Goal: Task Accomplishment & Management: Manage account settings

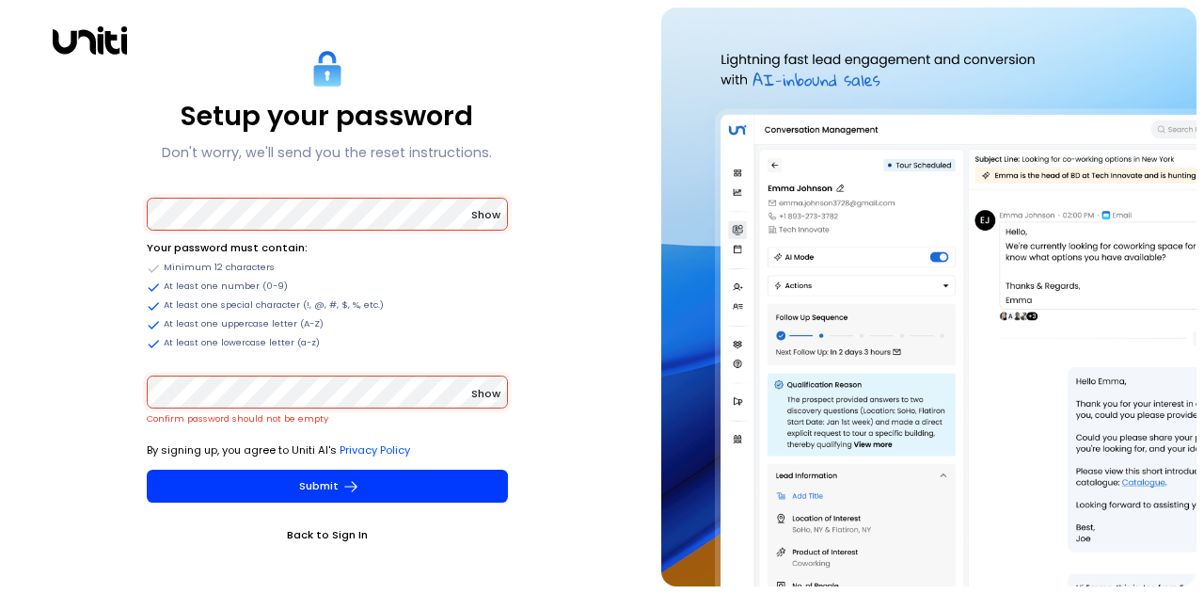
click at [120, 195] on div "Setup your password Don't worry, we'll send you the reset instructions. Show Yo…" at bounding box center [327, 297] width 639 height 578
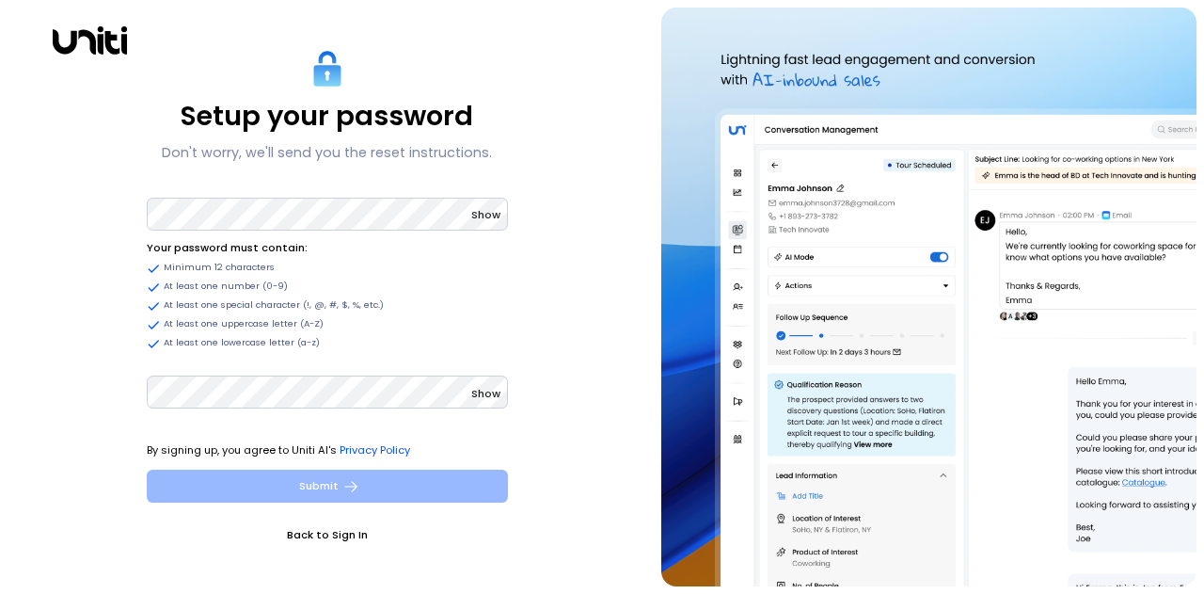
click at [309, 489] on button "Submit" at bounding box center [327, 485] width 361 height 33
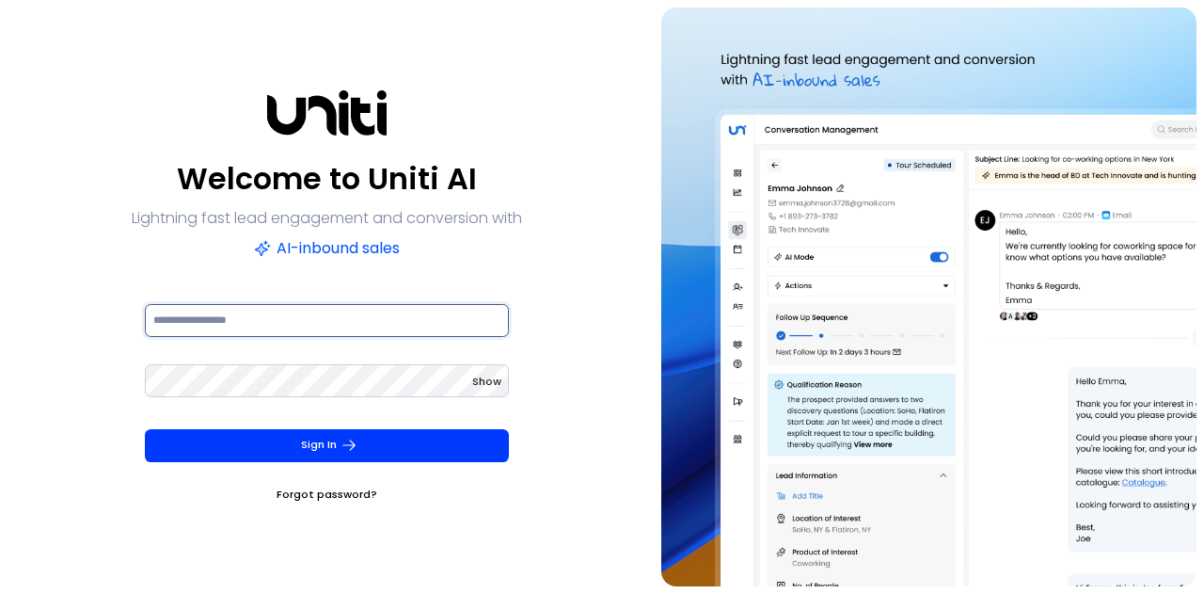
click at [309, 327] on input at bounding box center [327, 320] width 364 height 33
type input "**********"
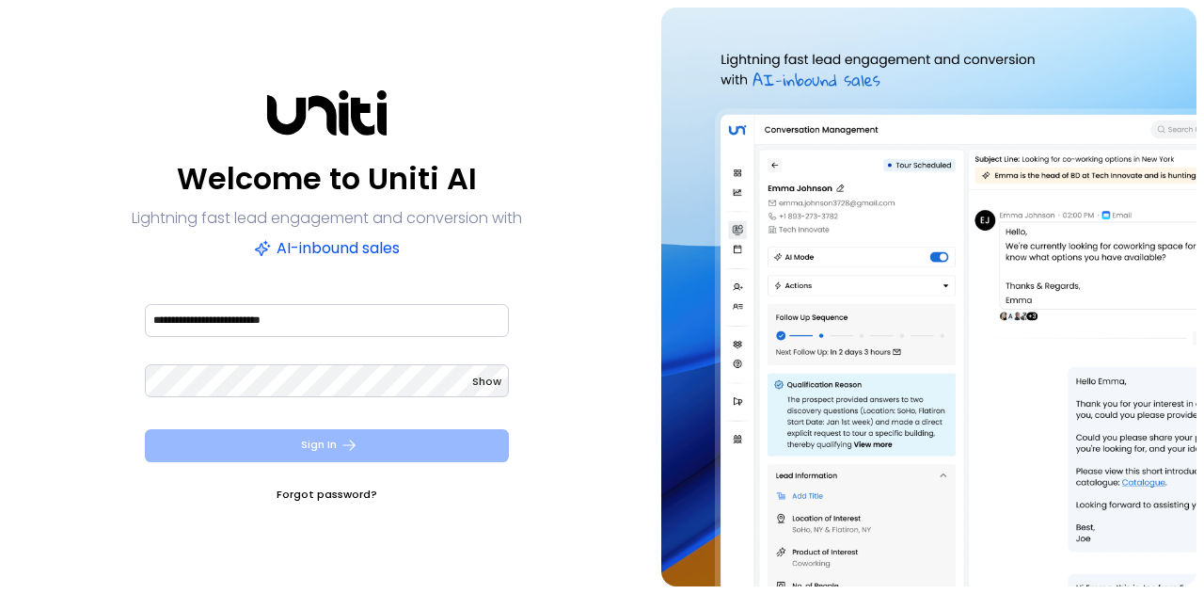
click at [317, 445] on button "Sign In" at bounding box center [327, 445] width 364 height 33
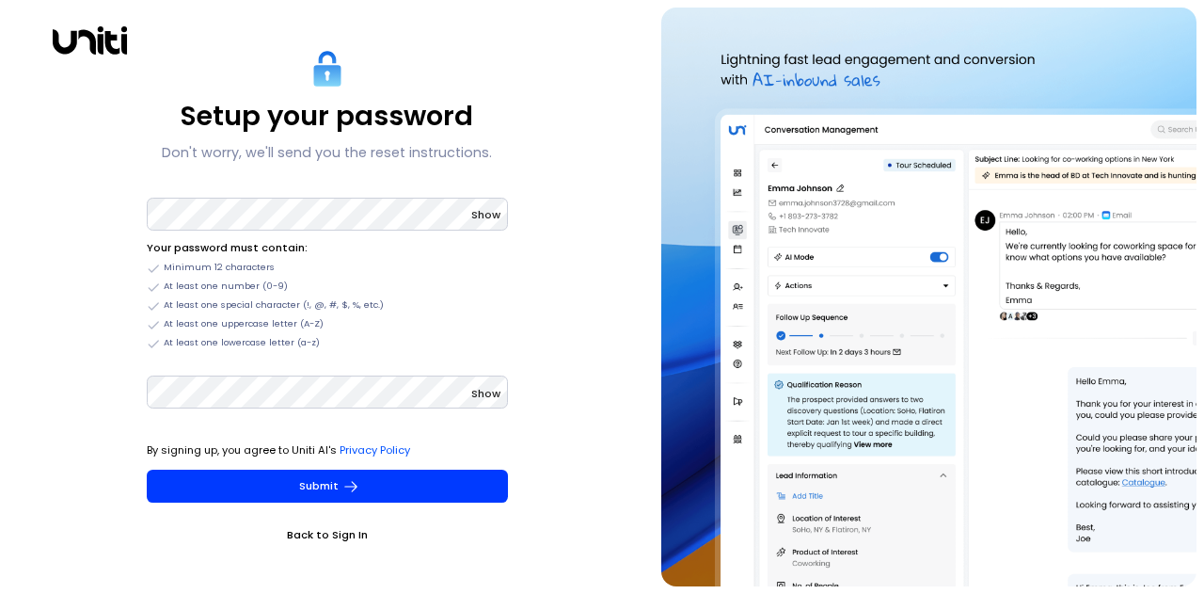
click at [339, 535] on link "Back to Sign In" at bounding box center [327, 534] width 361 height 19
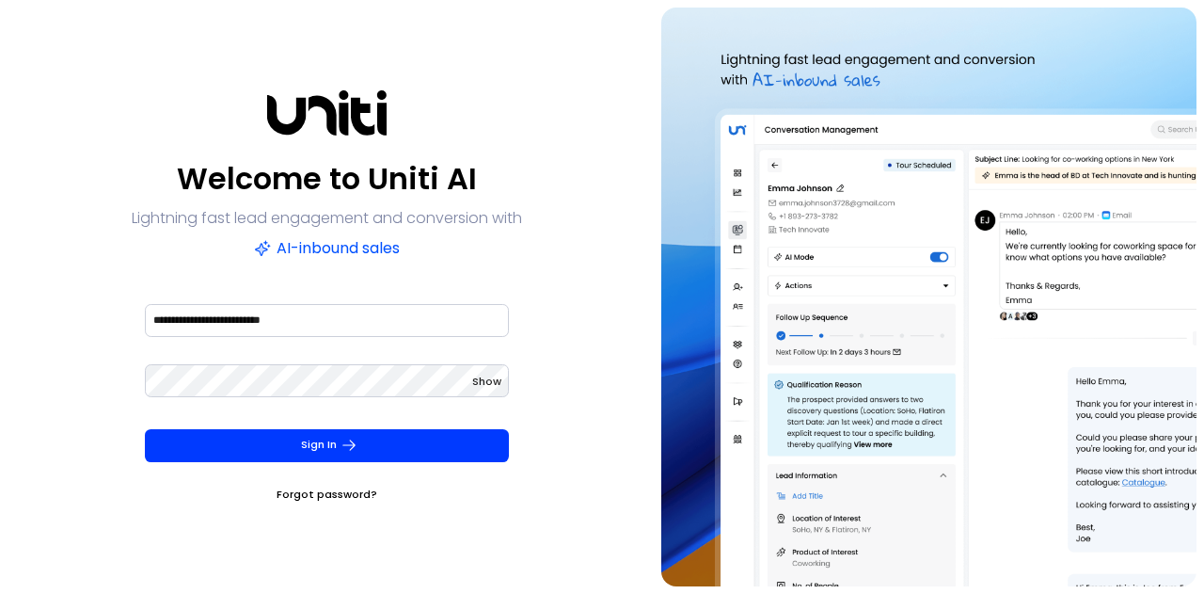
click at [342, 494] on link "Forgot password?" at bounding box center [327, 493] width 101 height 19
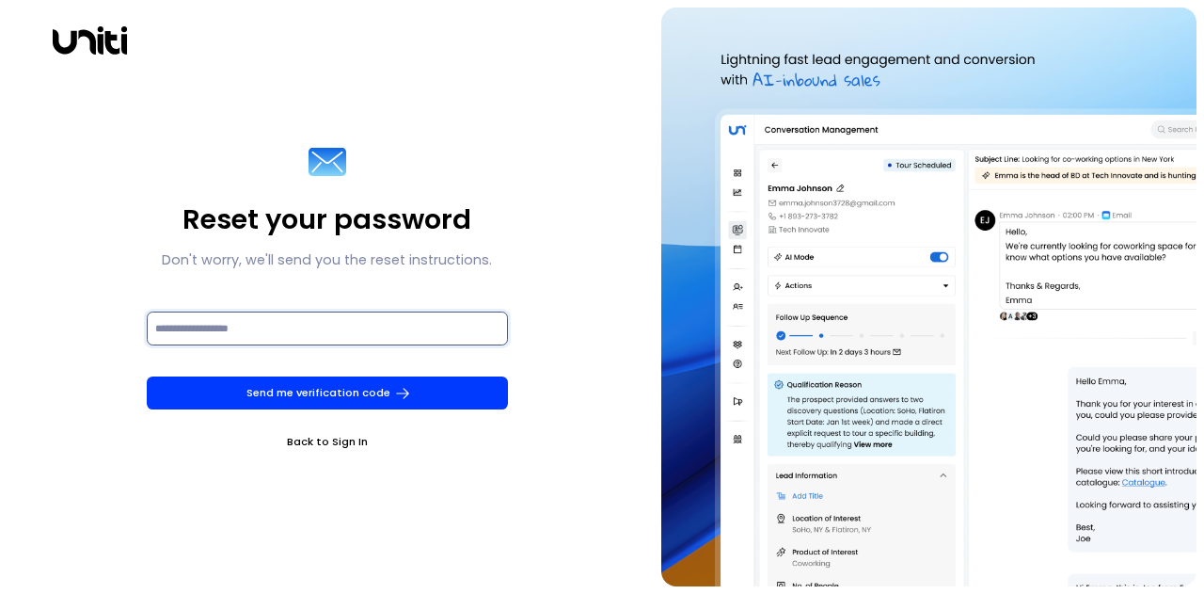
click at [263, 322] on input at bounding box center [327, 327] width 361 height 33
type input "**********"
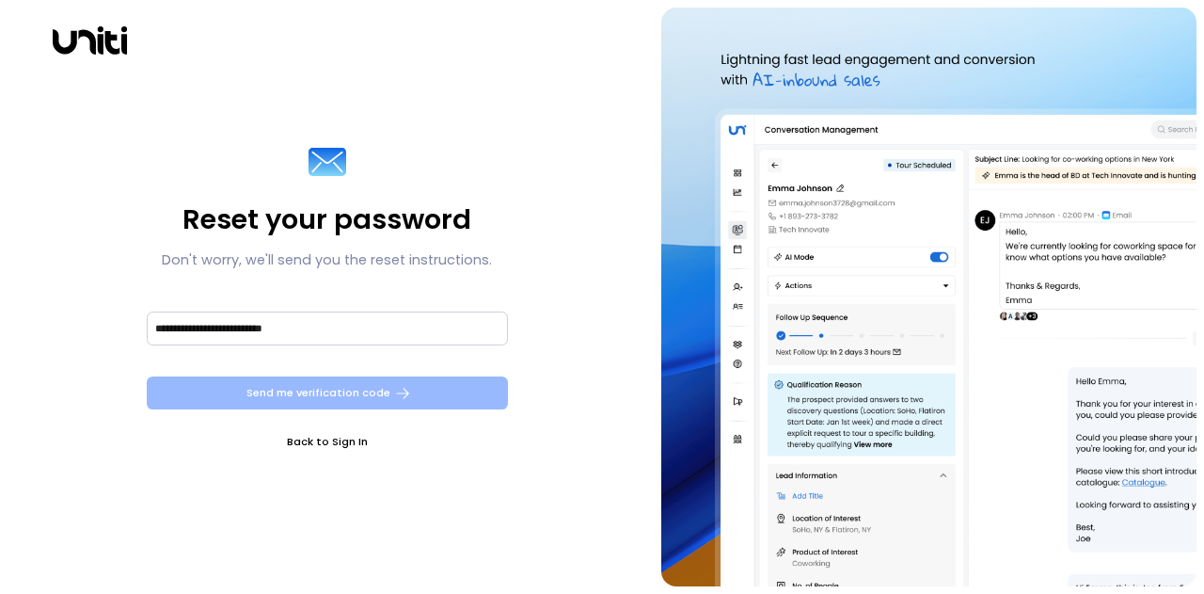
click at [329, 393] on button "Send me verification code" at bounding box center [327, 392] width 361 height 33
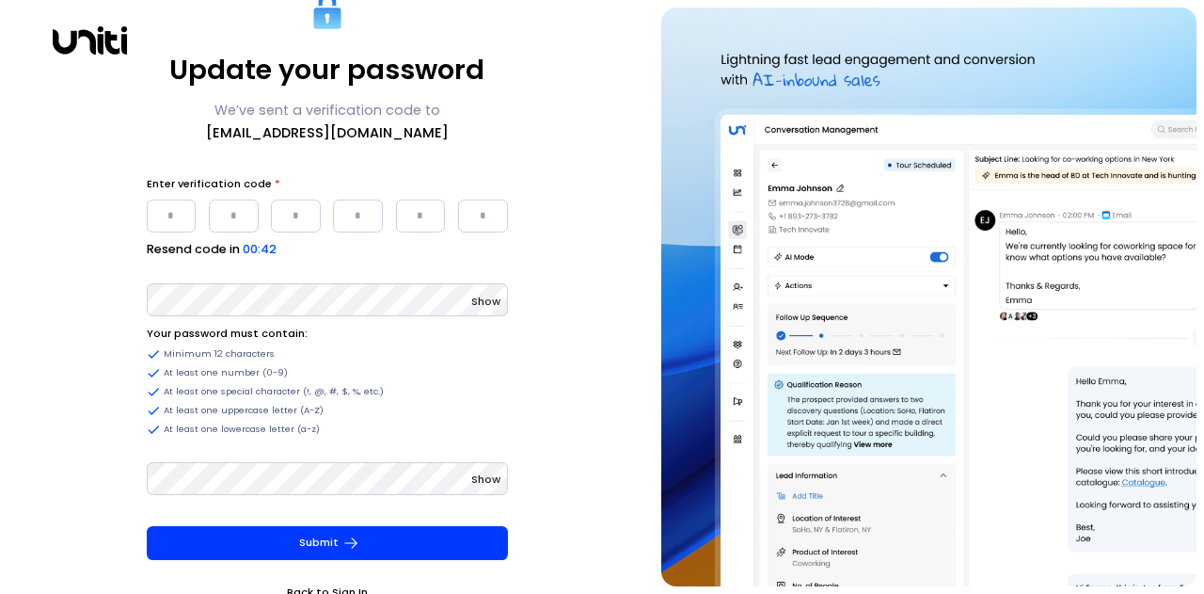
click at [173, 221] on input "Please enter OTP character 1" at bounding box center [172, 215] width 50 height 33
type input "*"
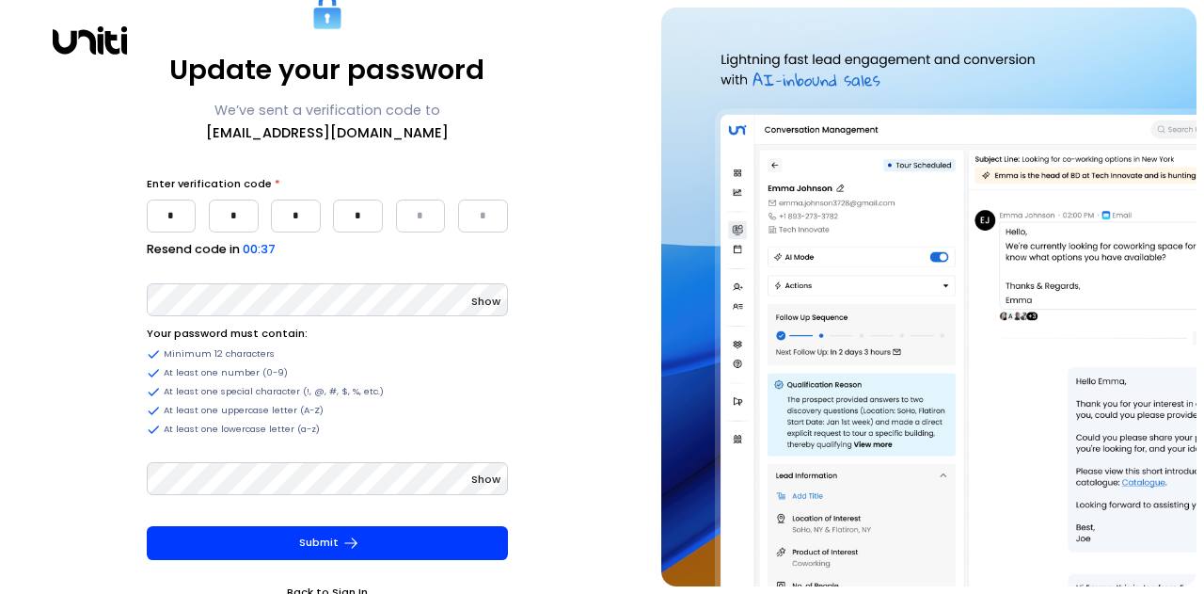
type input "*"
click at [49, 289] on div "Update your password We’ve sent a verification code to [EMAIL_ADDRESS][DOMAIN_N…" at bounding box center [327, 297] width 639 height 578
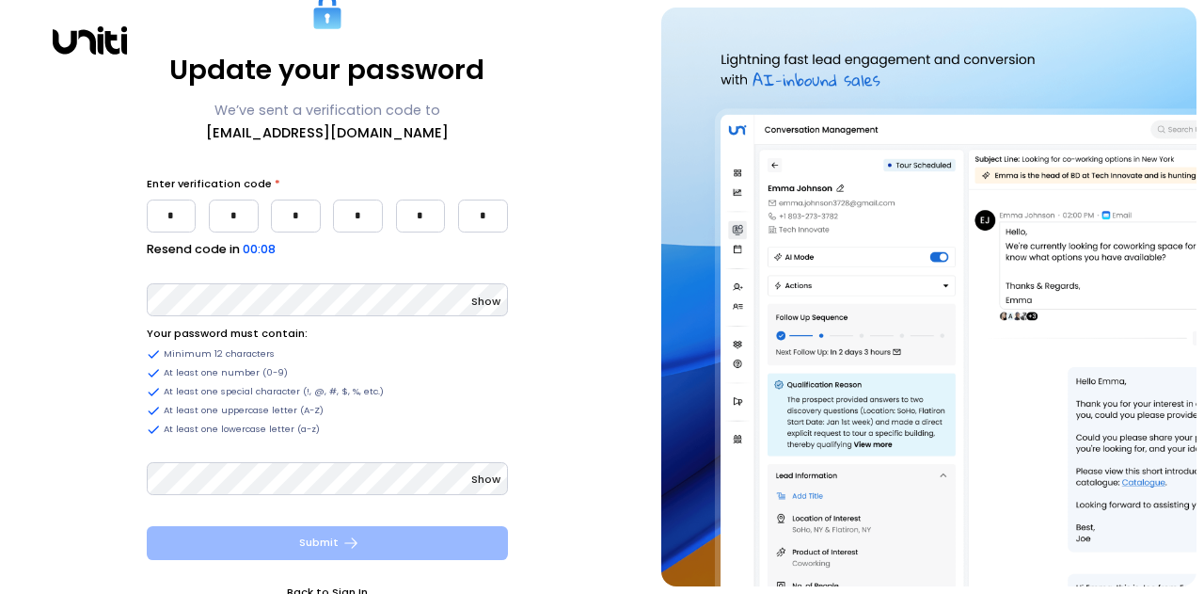
click at [350, 543] on icon "submit" at bounding box center [350, 542] width 13 height 10
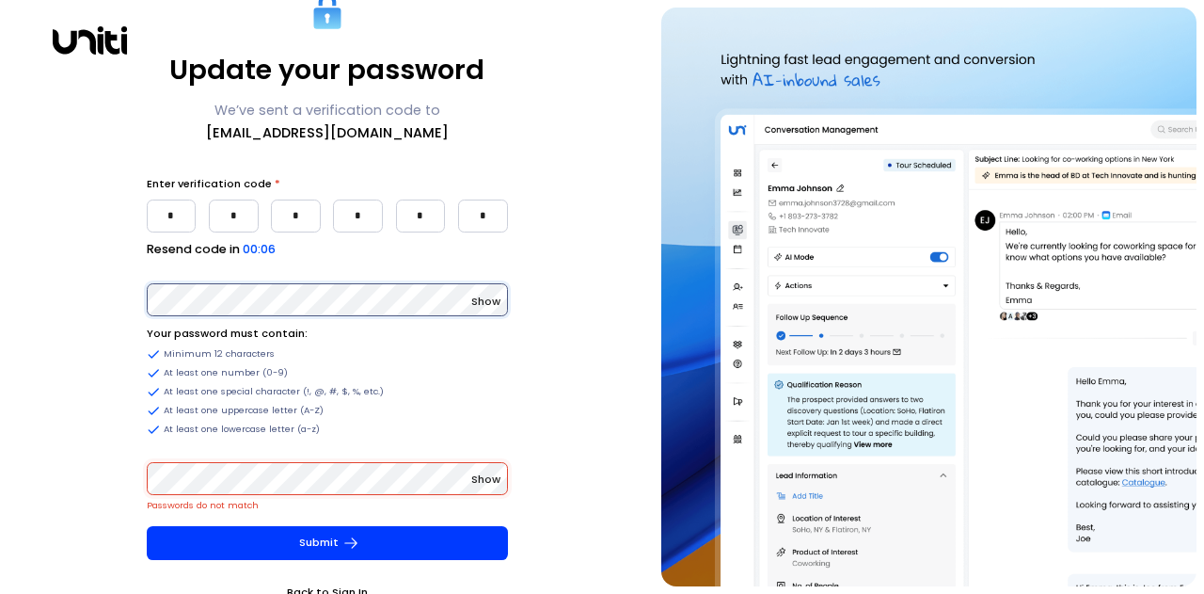
click at [23, 293] on div "Update your password We’ve sent a verification code to [EMAIL_ADDRESS][DOMAIN_N…" at bounding box center [327, 297] width 639 height 578
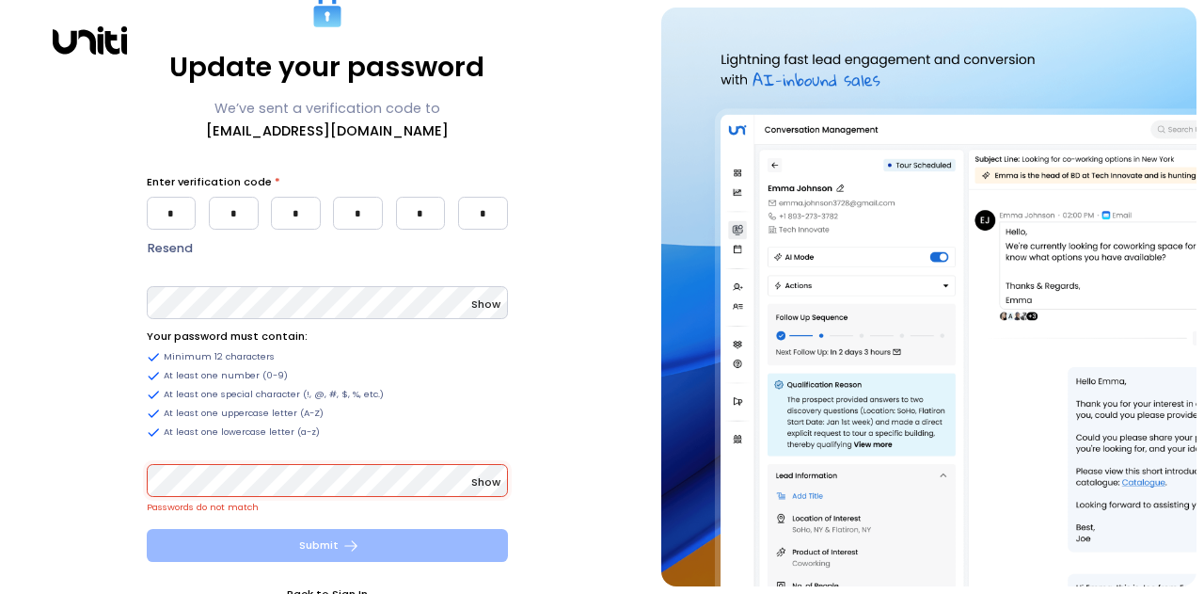
click at [297, 539] on button "Submit" at bounding box center [327, 545] width 361 height 33
click at [401, 544] on button "Submit" at bounding box center [327, 545] width 361 height 33
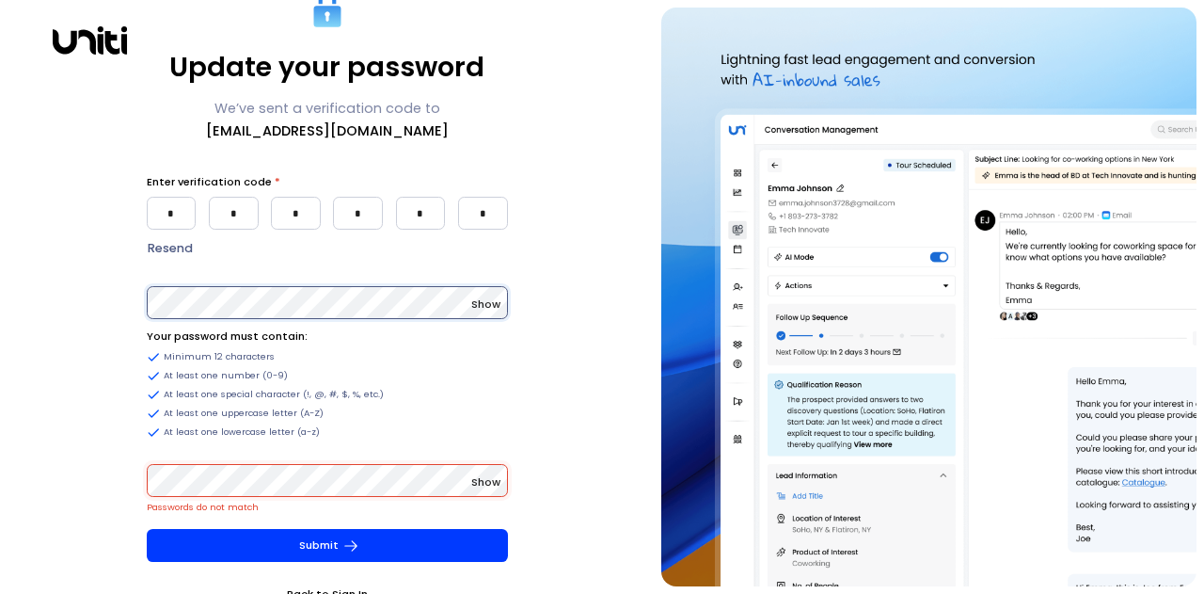
click at [0, 266] on div "Update your password We’ve sent a verification code to [EMAIL_ADDRESS][DOMAIN_N…" at bounding box center [602, 297] width 1204 height 594
click at [63, 458] on div "Update your password We’ve sent a verification code to [EMAIL_ADDRESS][DOMAIN_N…" at bounding box center [327, 297] width 639 height 578
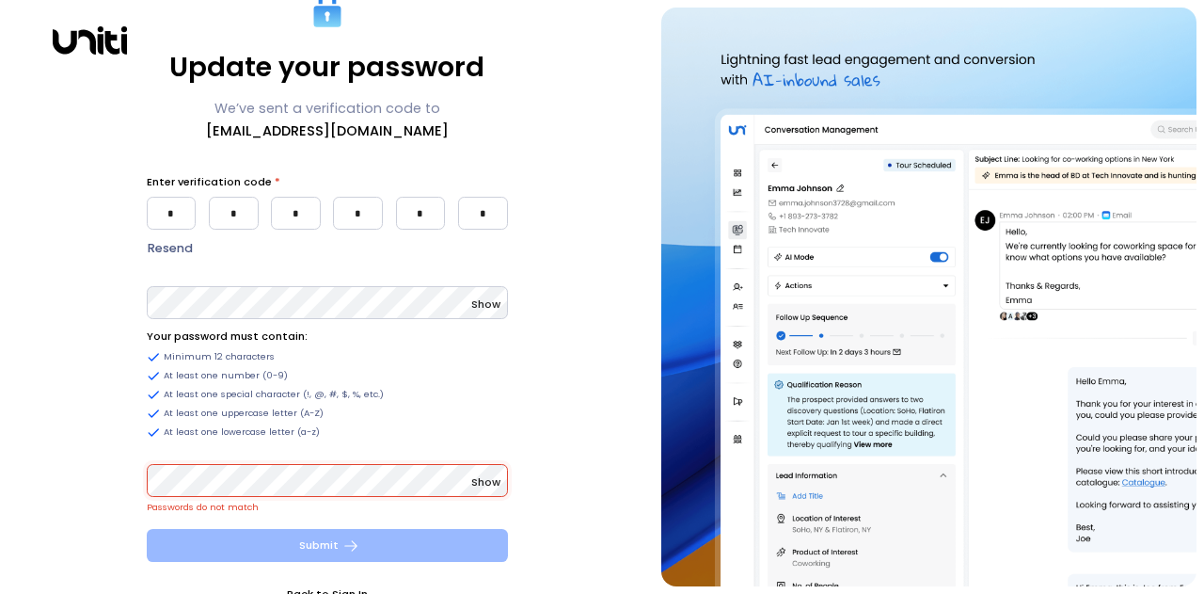
click at [294, 554] on button "Submit" at bounding box center [327, 545] width 361 height 33
click at [359, 552] on button "Submit" at bounding box center [327, 545] width 361 height 33
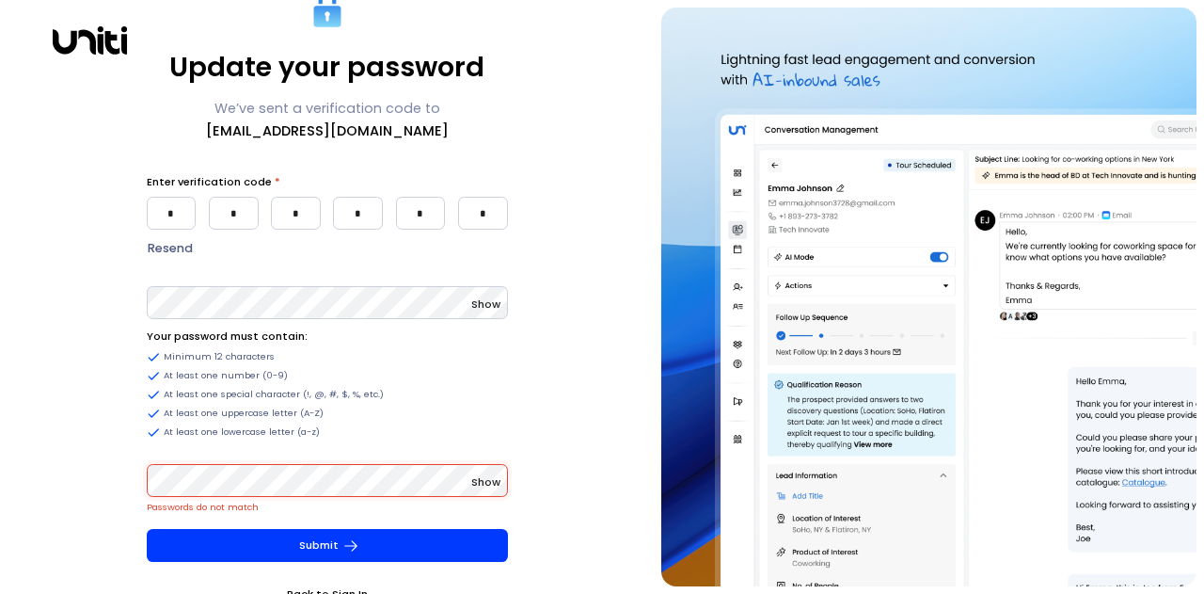
click at [337, 592] on link "Back to Sign In" at bounding box center [327, 593] width 361 height 19
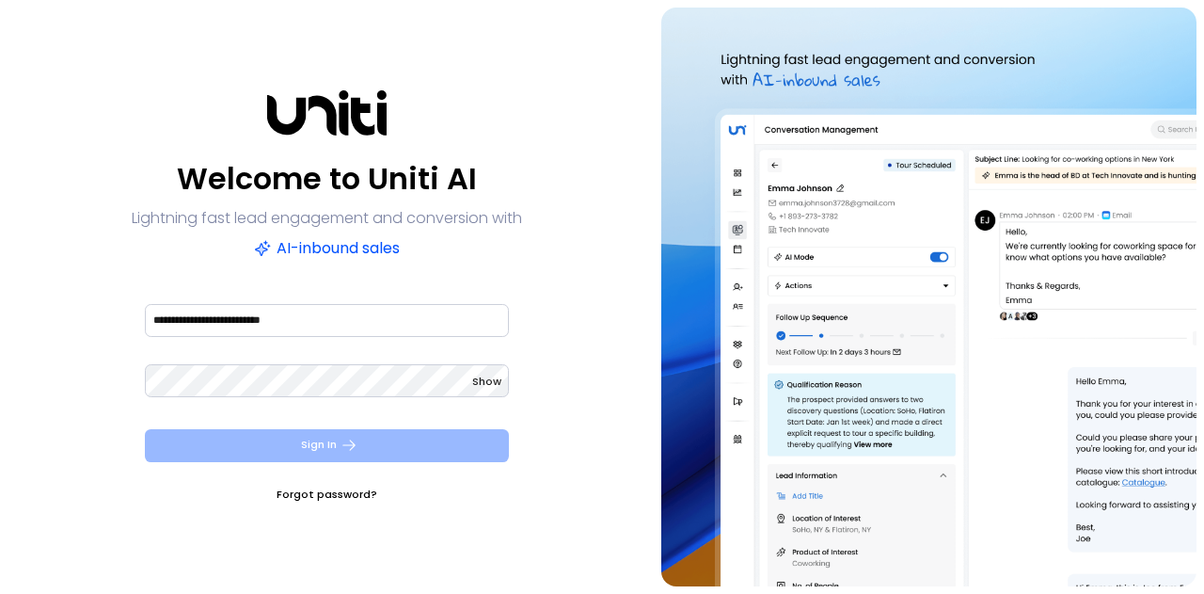
click at [295, 441] on button "Sign In" at bounding box center [327, 445] width 364 height 33
click at [415, 449] on button "Sign In" at bounding box center [327, 445] width 364 height 33
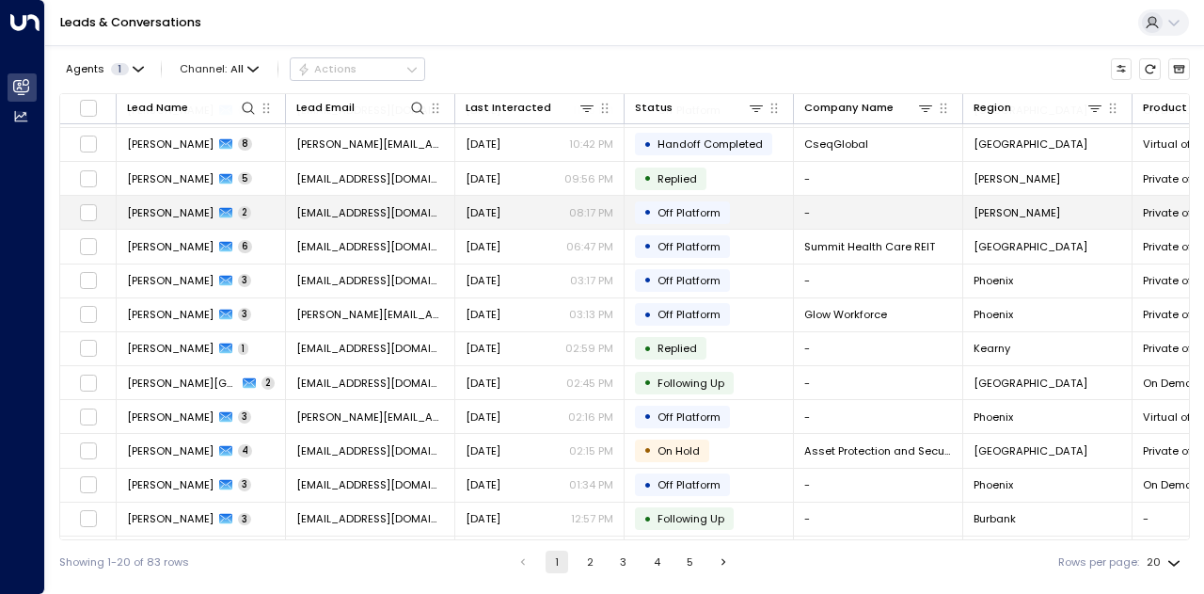
scroll to position [94, 0]
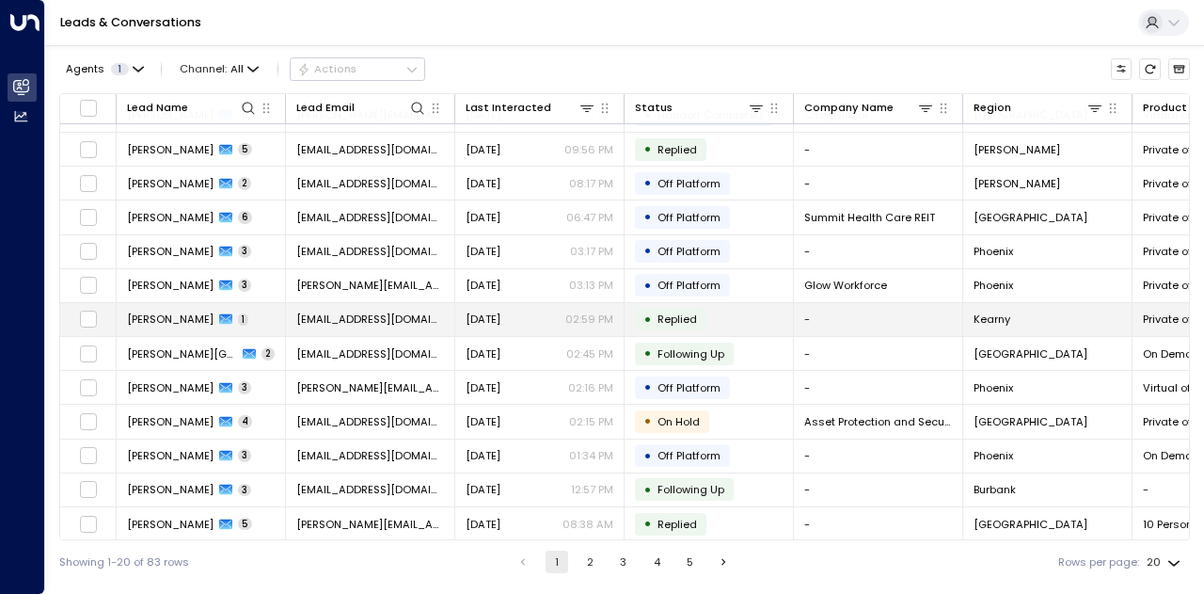
click at [168, 314] on span "[PERSON_NAME]" at bounding box center [170, 318] width 87 height 15
